Goal: Check status

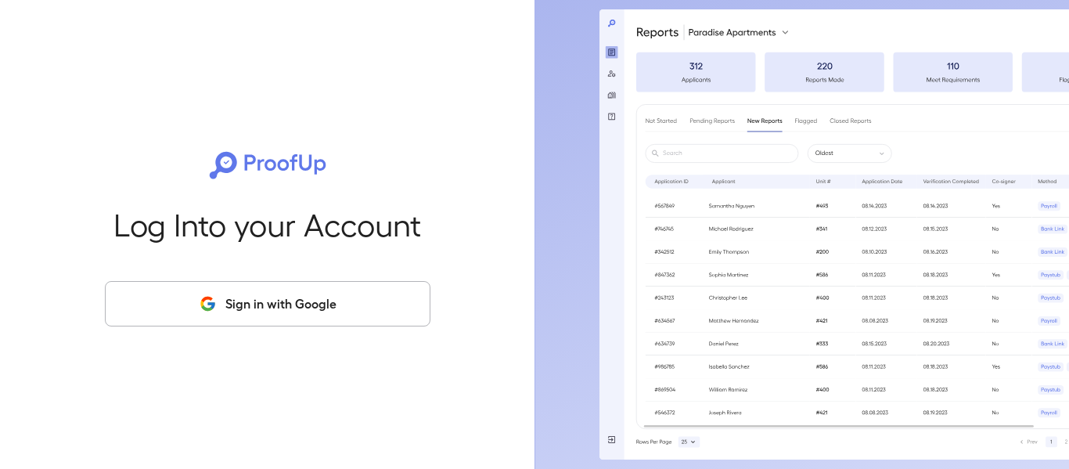
click at [371, 305] on button "Sign in with Google" at bounding box center [268, 303] width 326 height 45
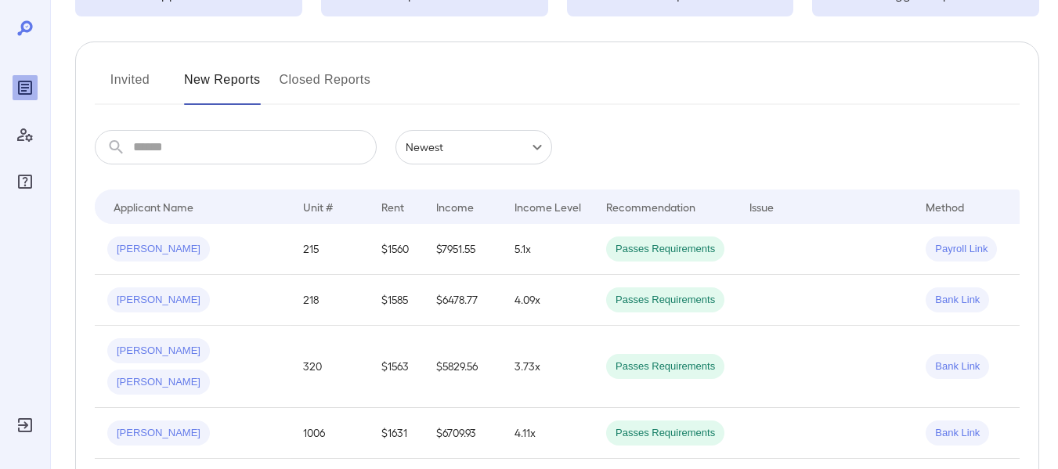
scroll to position [157, 0]
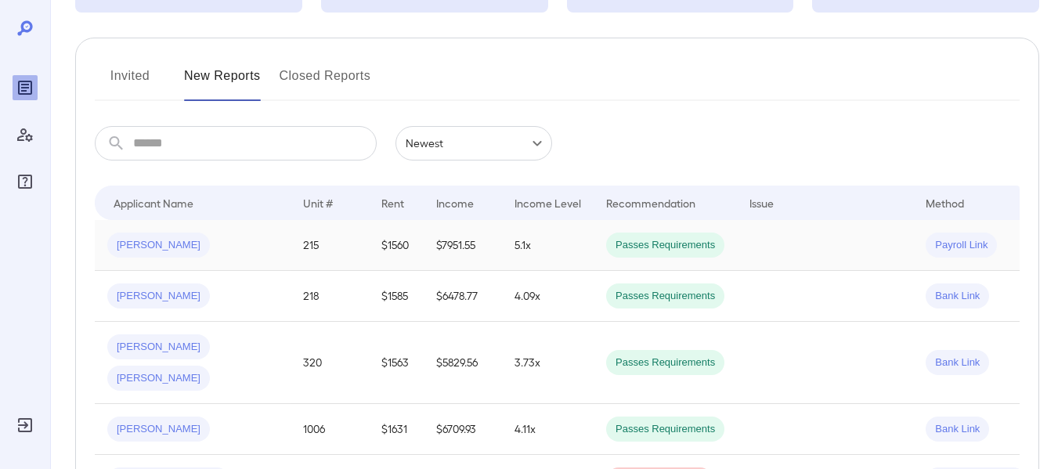
click at [150, 250] on span "[PERSON_NAME]" at bounding box center [158, 245] width 103 height 15
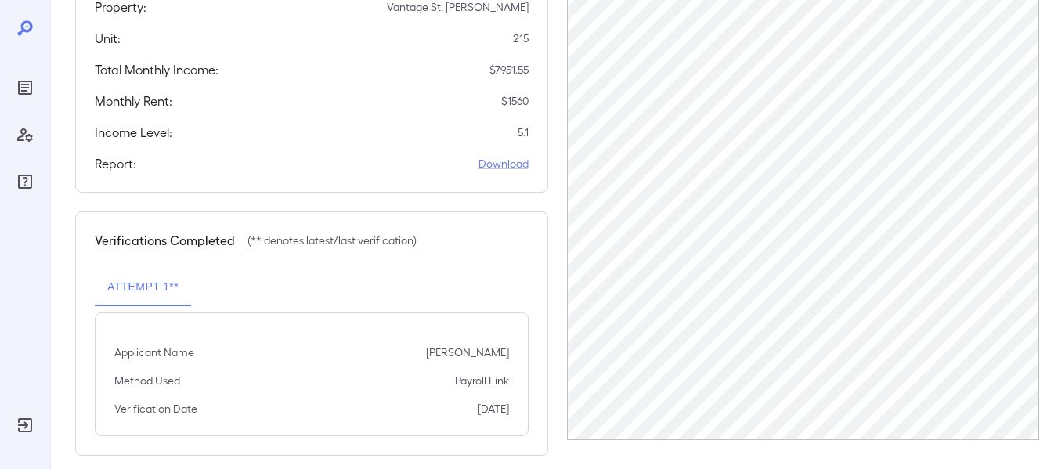
scroll to position [317, 0]
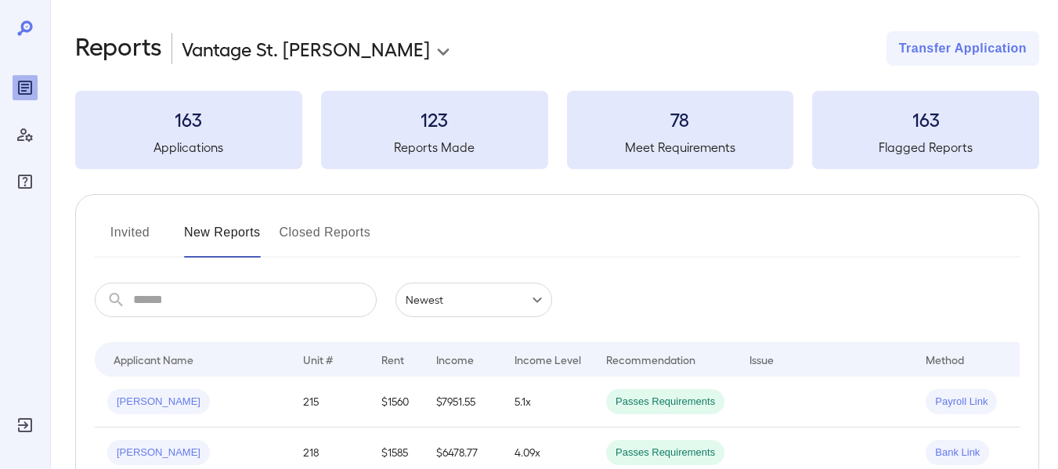
scroll to position [157, 0]
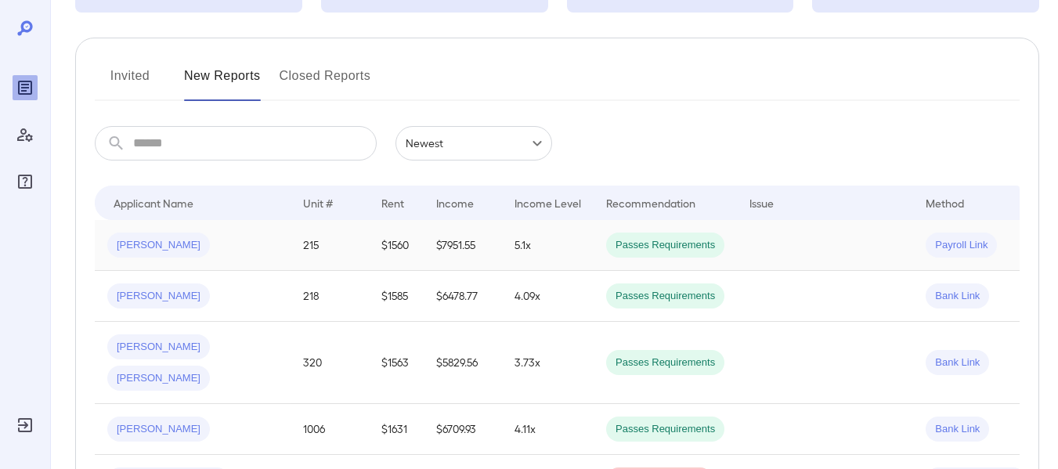
click at [711, 244] on span "Passes Requirements" at bounding box center [665, 245] width 118 height 15
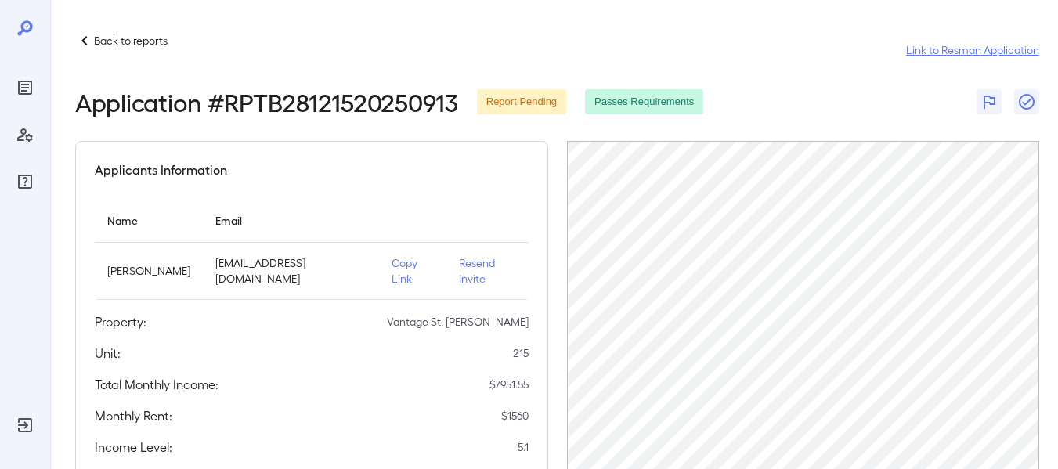
click at [946, 55] on link "Link to Resman Application" at bounding box center [972, 50] width 133 height 16
